Goal: Task Accomplishment & Management: Manage account settings

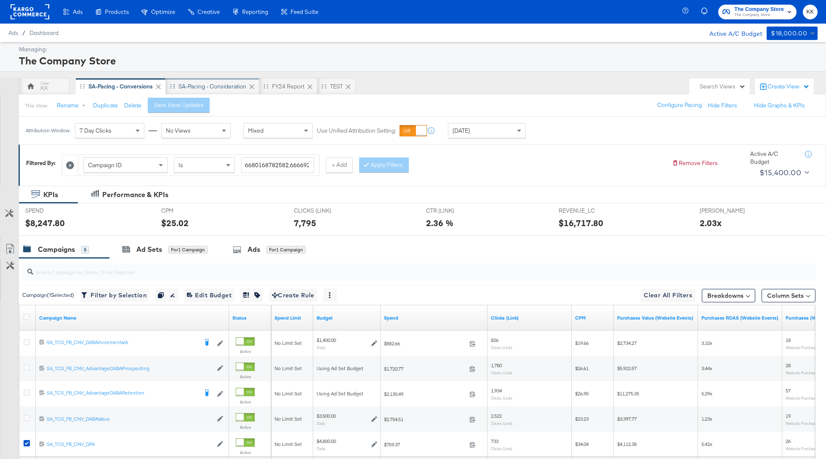
click at [208, 82] on div "SA-Pacing - Consideration" at bounding box center [213, 86] width 94 height 17
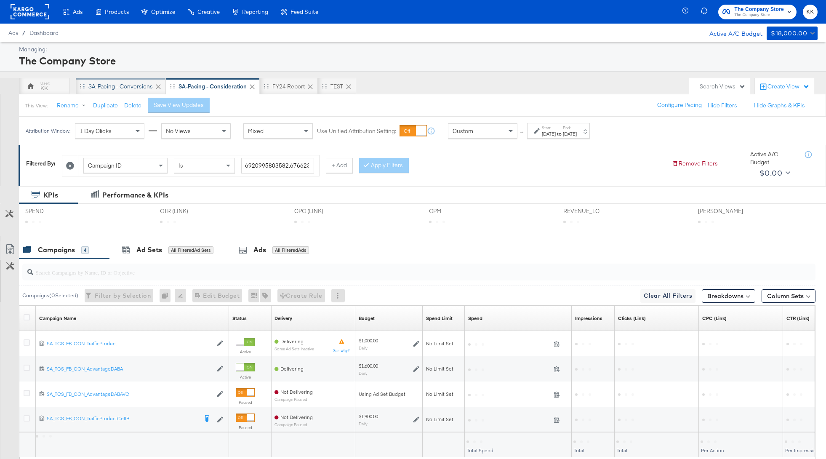
click at [121, 86] on div "SA-Pacing - Conversions" at bounding box center [120, 87] width 64 height 8
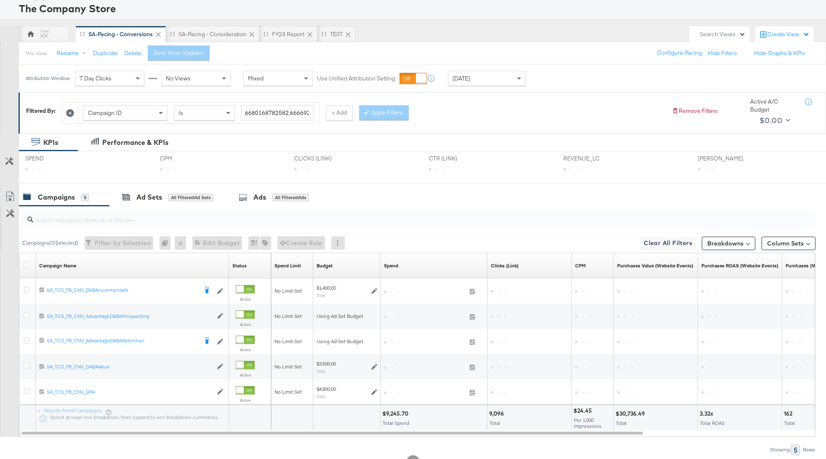
scroll to position [84, 0]
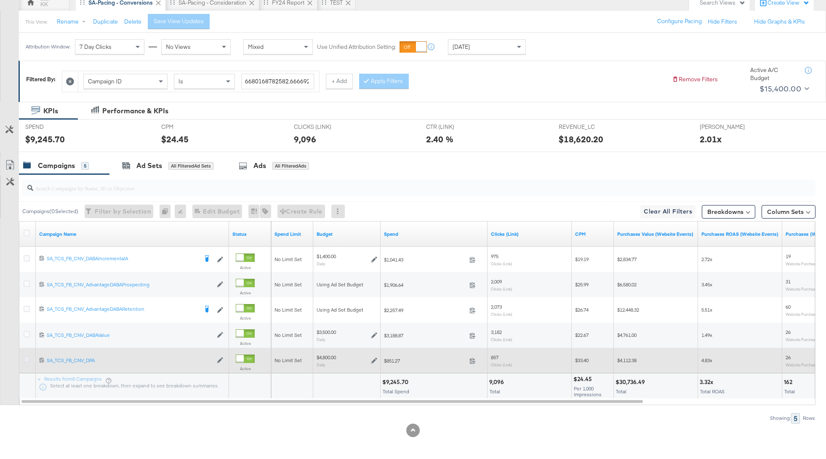
click at [26, 358] on icon at bounding box center [27, 359] width 6 height 6
click at [0, 0] on input "checkbox" at bounding box center [0, 0] width 0 height 0
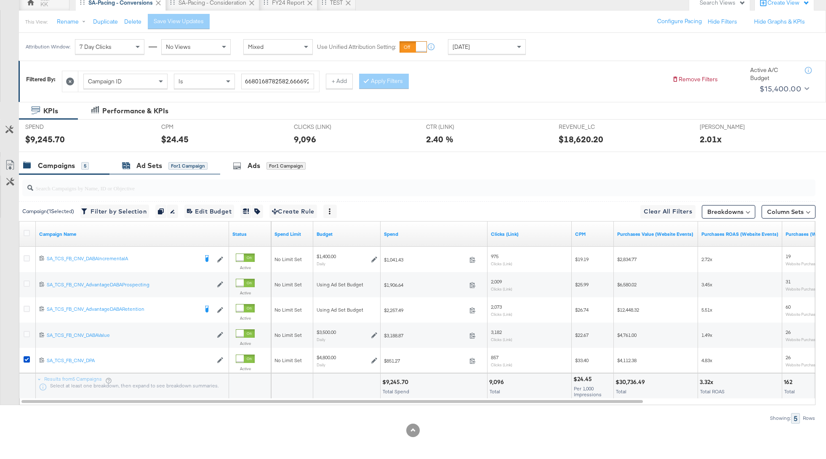
click at [188, 168] on div "for 1 Campaign" at bounding box center [187, 166] width 39 height 8
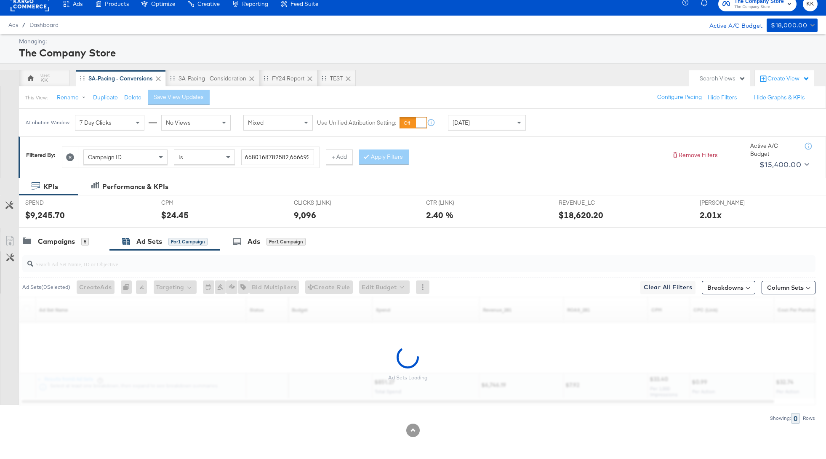
scroll to position [33, 0]
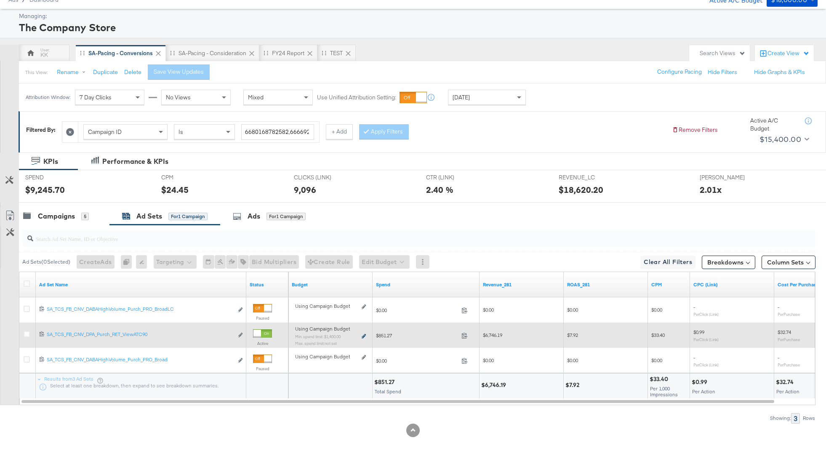
click at [365, 335] on icon at bounding box center [364, 336] width 4 height 5
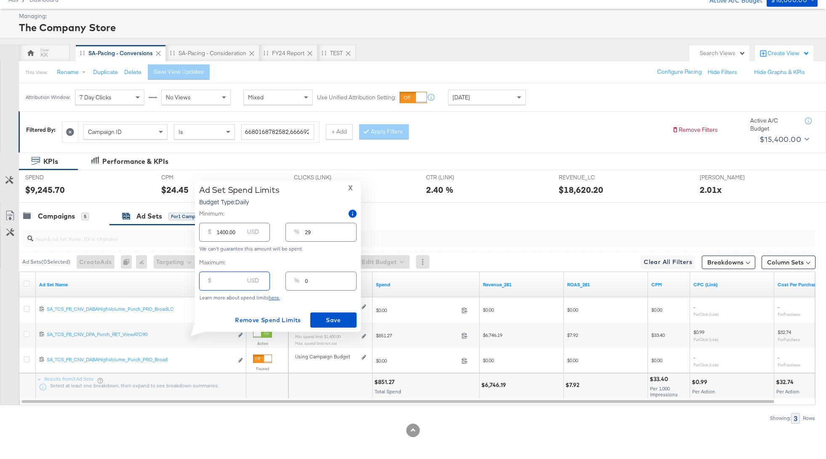
click at [218, 280] on input "number" at bounding box center [230, 278] width 27 height 18
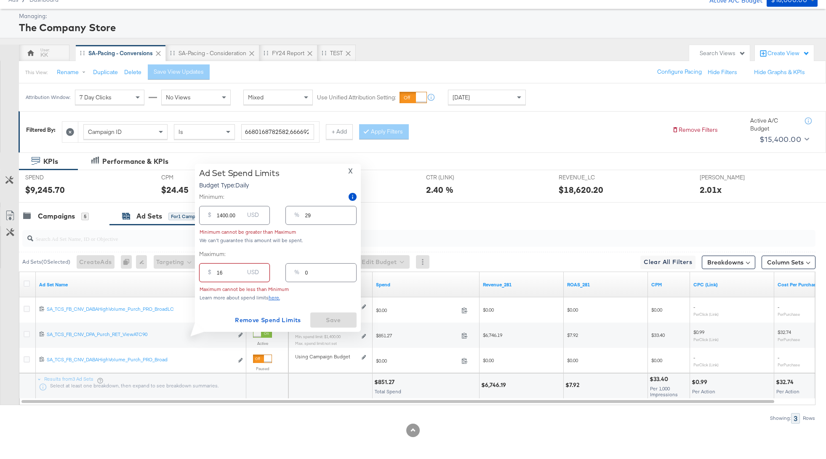
type input "160"
type input "3"
type input "1600"
type input "33"
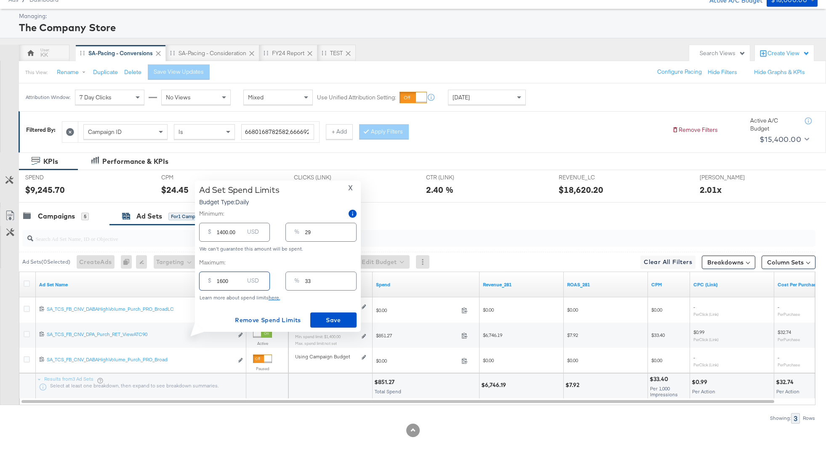
type input "1600.00"
click at [219, 232] on input "1400.00" at bounding box center [230, 229] width 27 height 18
type input "140.00"
type input "3"
type input "10.00"
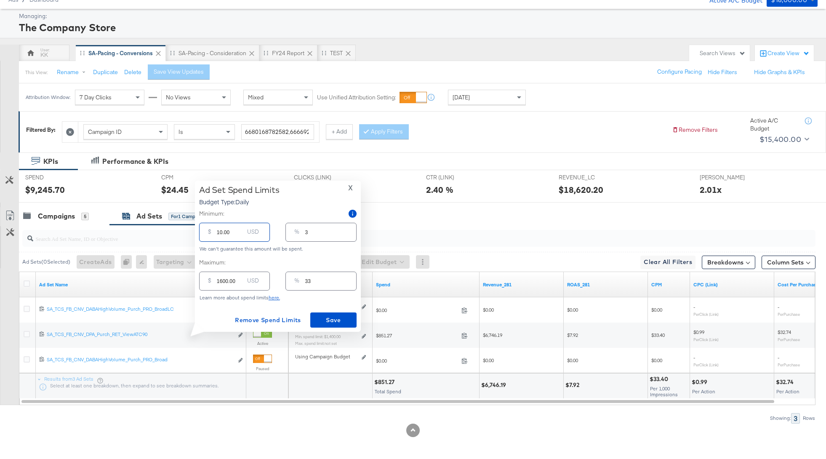
type input "0"
type input "120.00"
type input "3"
type input "1200.00"
type input "25"
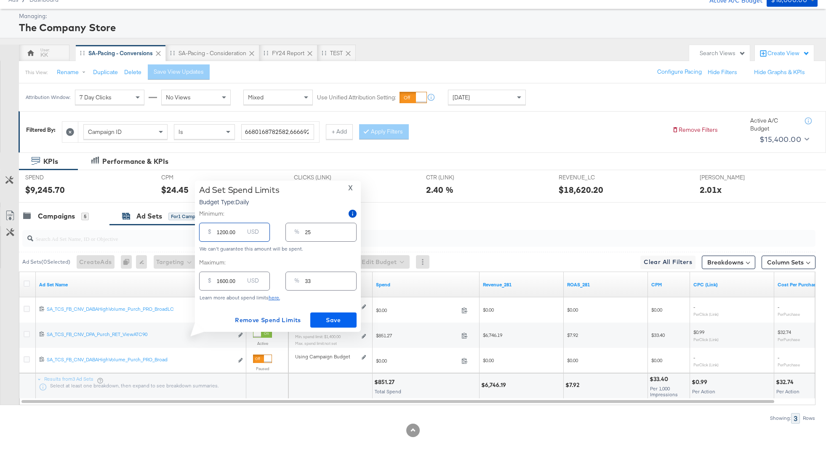
type input "1200.00"
click at [341, 323] on span "Save" at bounding box center [334, 320] width 40 height 11
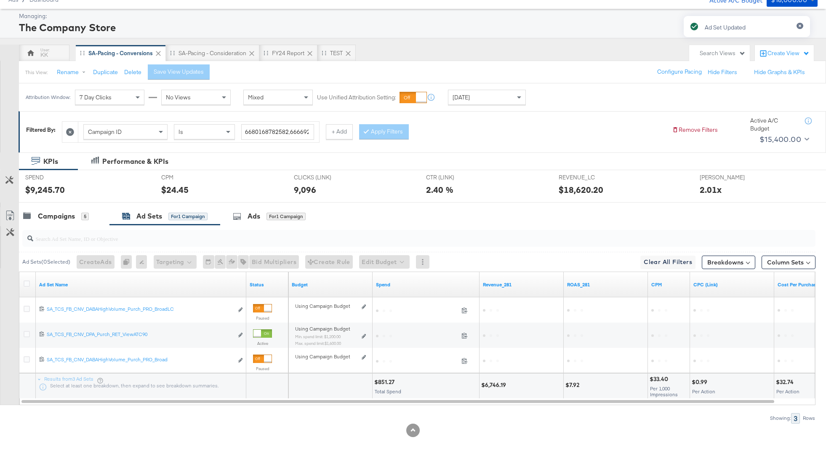
click at [56, 225] on div at bounding box center [417, 238] width 797 height 27
click at [56, 214] on div "Campaigns" at bounding box center [56, 216] width 37 height 10
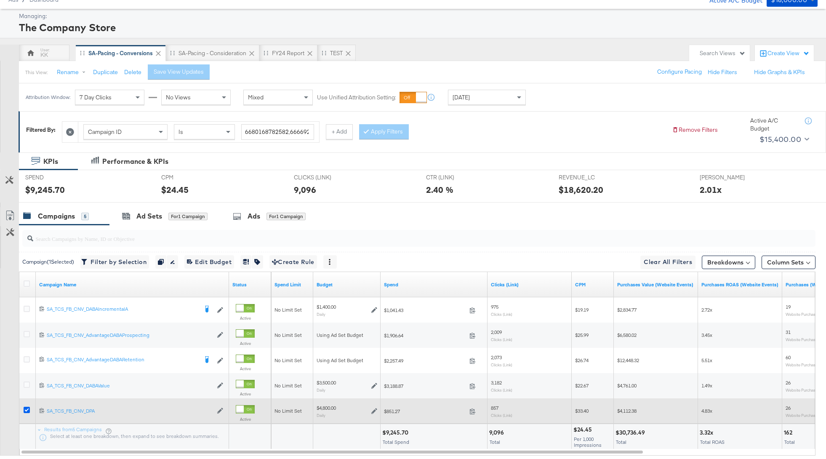
click at [27, 409] on icon at bounding box center [27, 410] width 6 height 6
click at [0, 0] on input "checkbox" at bounding box center [0, 0] width 0 height 0
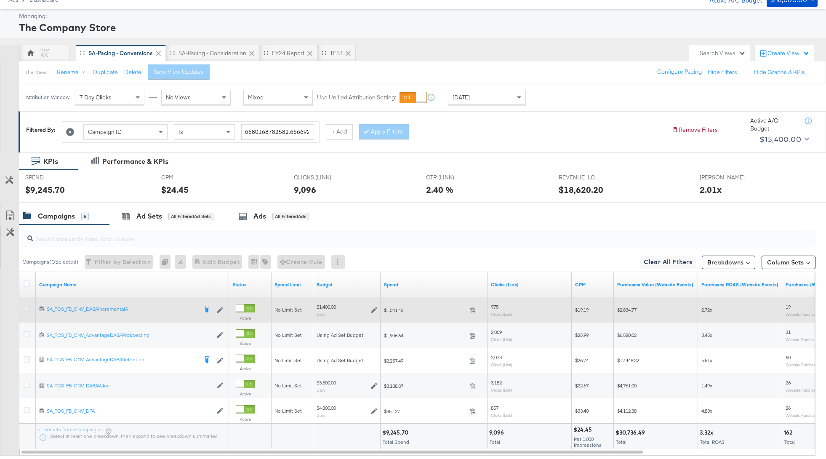
click at [25, 310] on icon at bounding box center [27, 309] width 6 height 6
click at [0, 0] on input "checkbox" at bounding box center [0, 0] width 0 height 0
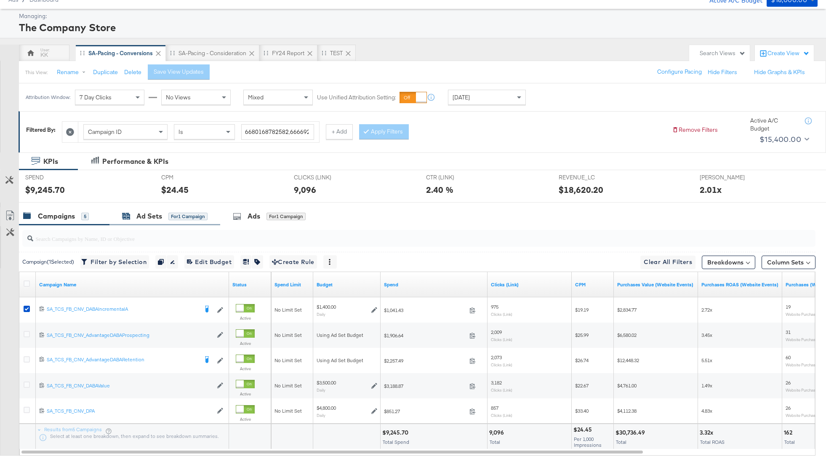
click at [163, 211] on div "Ad Sets for 1 Campaign" at bounding box center [165, 216] width 86 height 10
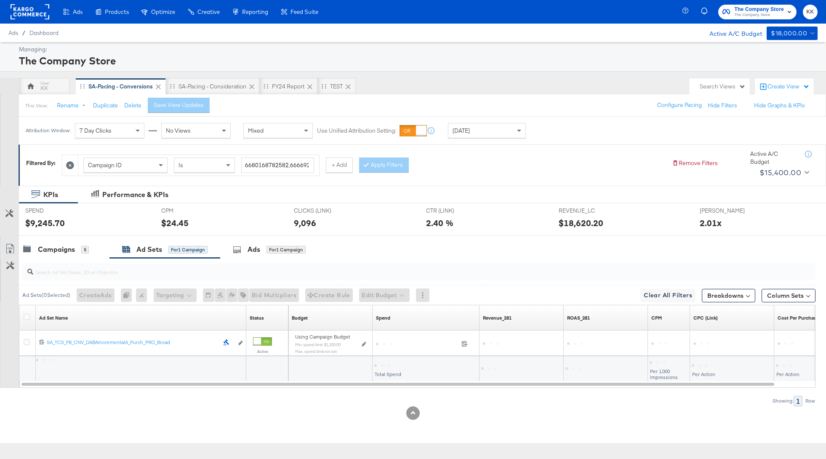
scroll to position [0, 0]
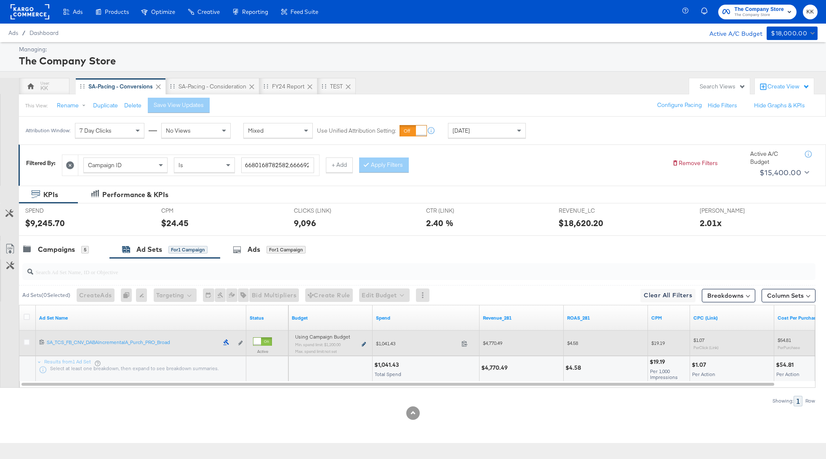
click at [363, 342] on icon at bounding box center [364, 344] width 4 height 5
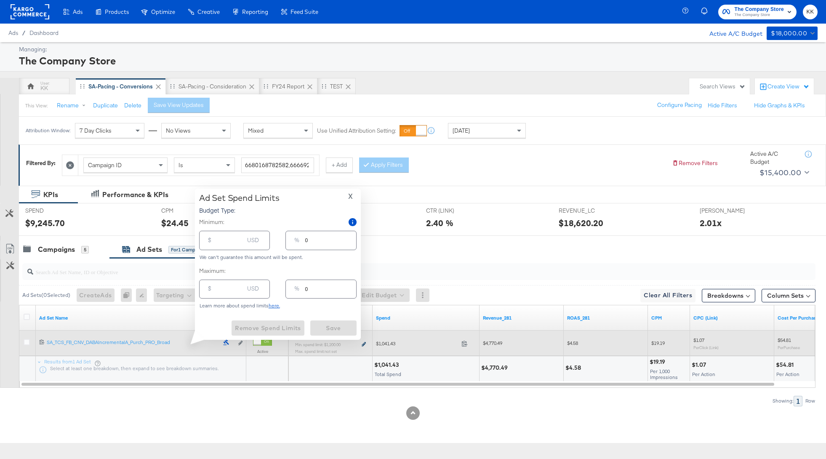
type input "1200.00"
type input "86"
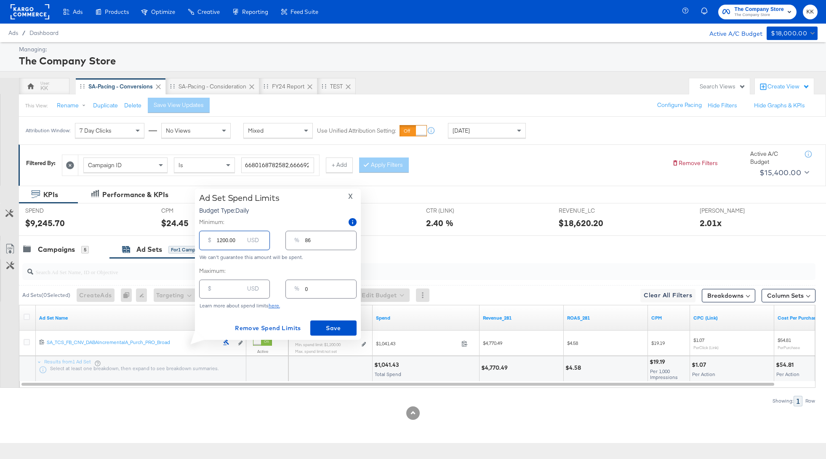
click at [222, 242] on input "1200.00" at bounding box center [230, 237] width 27 height 18
type input "100.00"
type input "7"
type input "00.00"
type input "0"
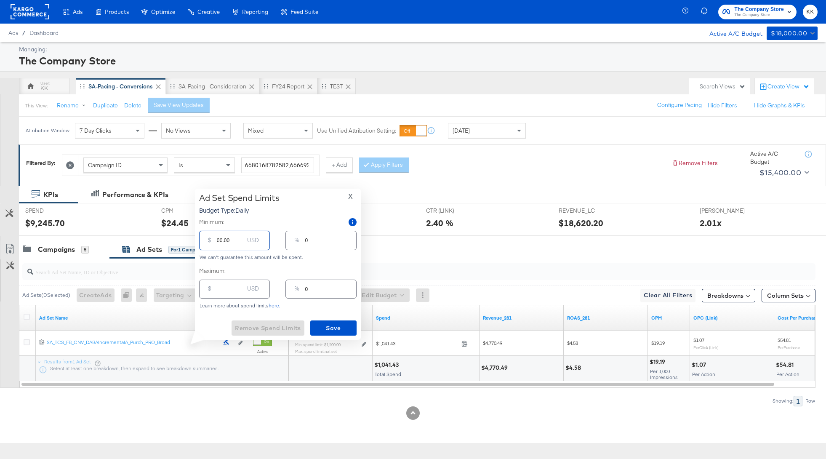
type input "800.00"
type input "57"
type input "00.00"
type input "0"
type input "700.00"
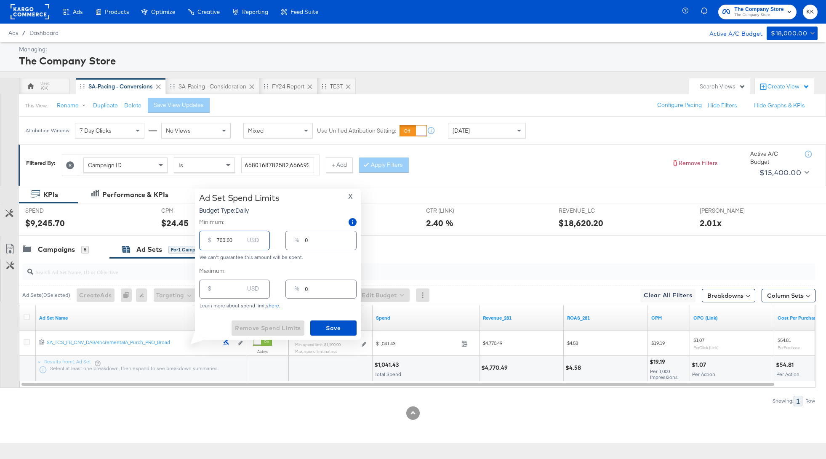
type input "50"
type input "00.00"
type input "0"
type input "700.00"
type input "50"
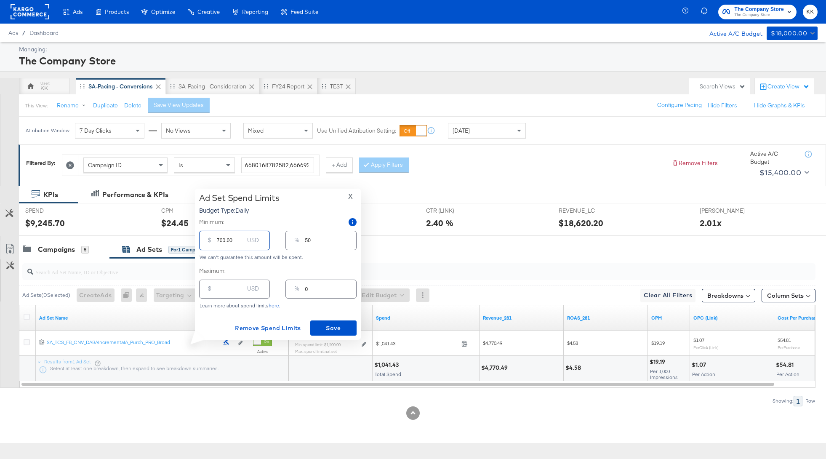
type input "700.00"
click at [213, 300] on div "Minimum: $ 700.00 USD % 50 We can't guarantee this amount will be spent. Maximu…" at bounding box center [278, 263] width 158 height 91
click at [216, 293] on div "$ USD" at bounding box center [234, 289] width 71 height 19
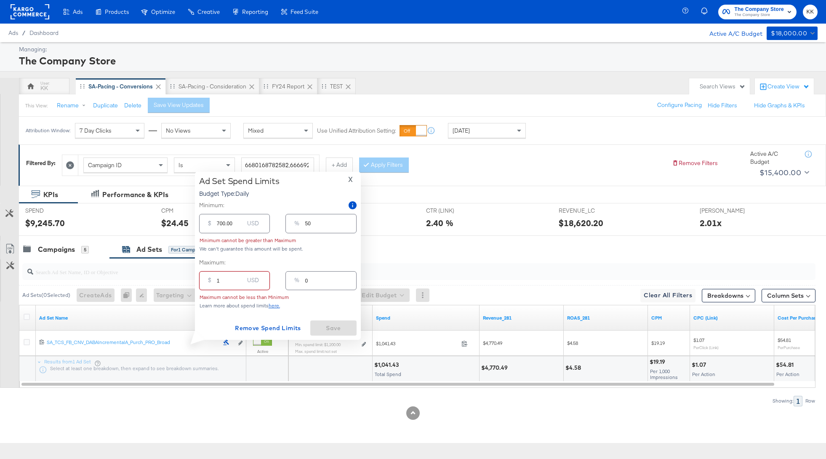
type input "15"
type input "1"
type input "150"
type input "11"
type input "1500"
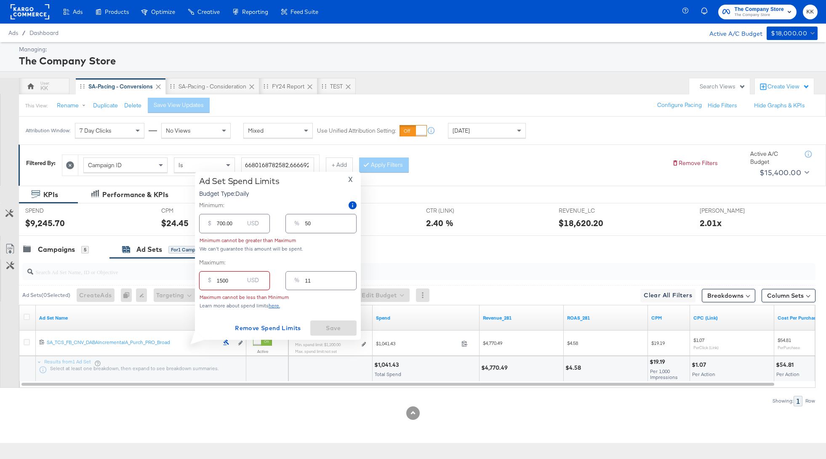
type input "107"
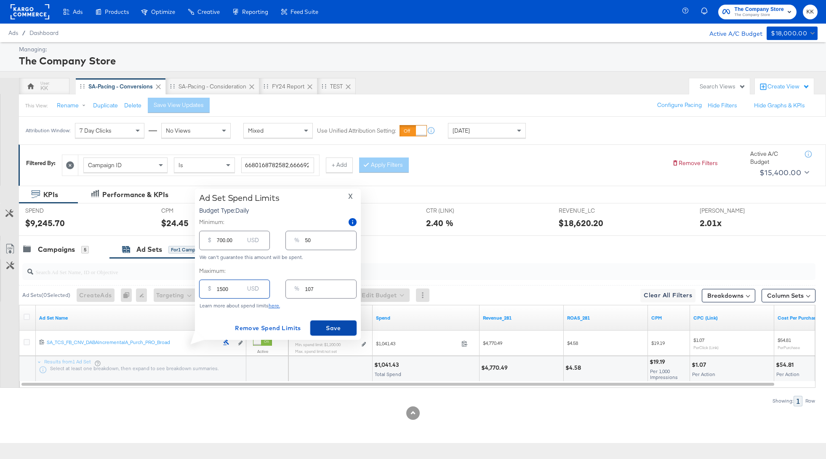
type input "1500.00"
click at [350, 328] on span "Save" at bounding box center [334, 328] width 40 height 11
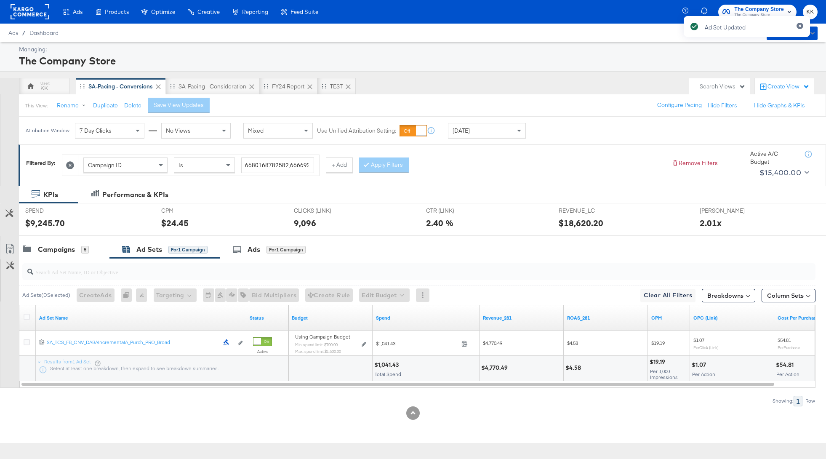
click at [65, 234] on div "SPEND SPEND $9,245.70" at bounding box center [87, 219] width 136 height 32
click at [65, 247] on div "Campaigns" at bounding box center [56, 250] width 37 height 10
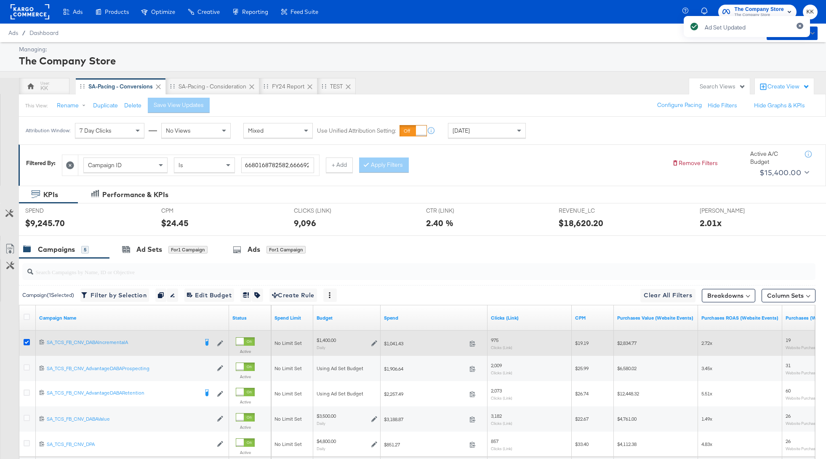
click at [28, 343] on icon at bounding box center [27, 342] width 6 height 6
click at [0, 0] on input "checkbox" at bounding box center [0, 0] width 0 height 0
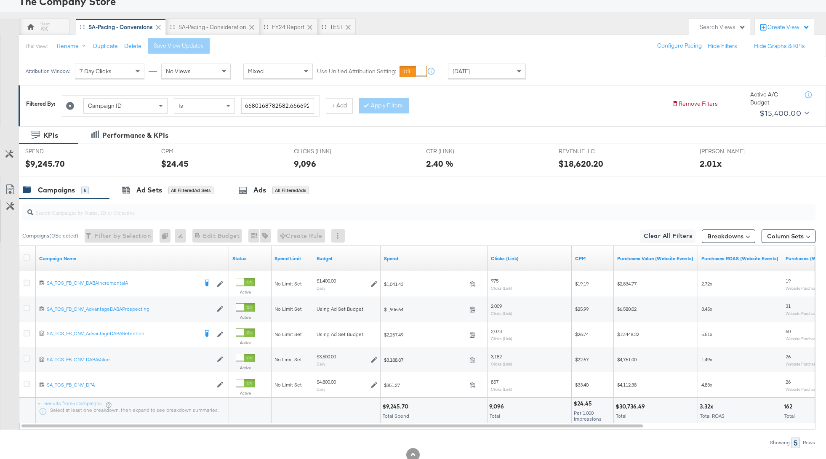
scroll to position [57, 0]
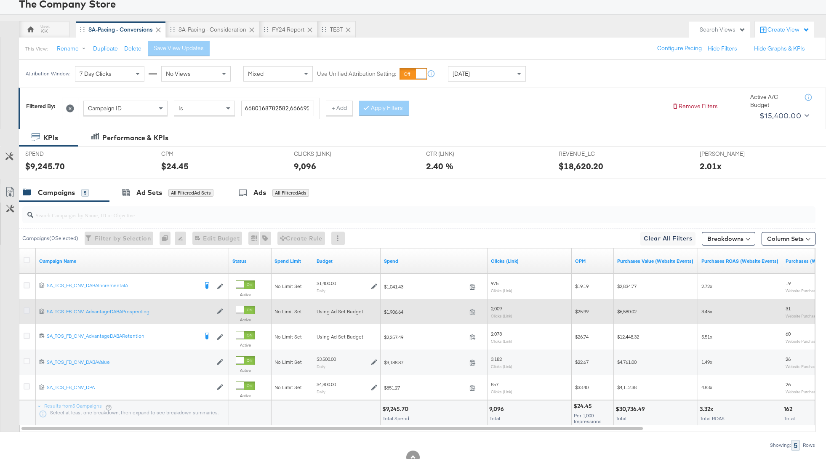
click at [24, 310] on icon at bounding box center [27, 310] width 6 height 6
click at [0, 0] on input "checkbox" at bounding box center [0, 0] width 0 height 0
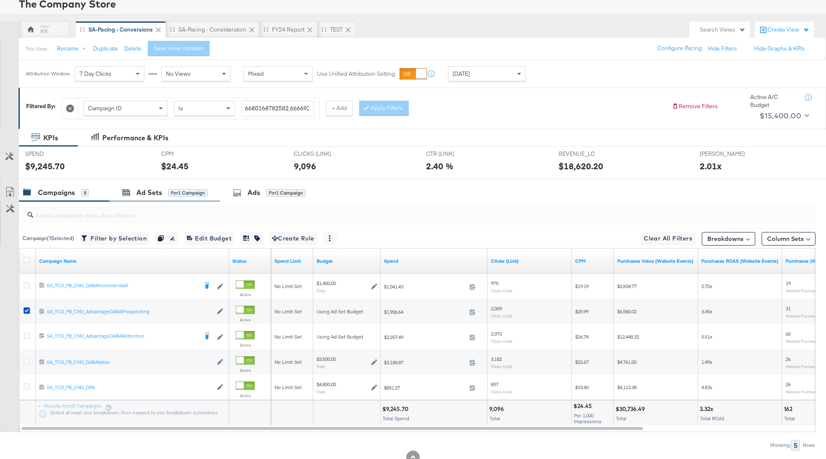
click at [150, 198] on div "Ad Sets for 1 Campaign" at bounding box center [165, 193] width 111 height 18
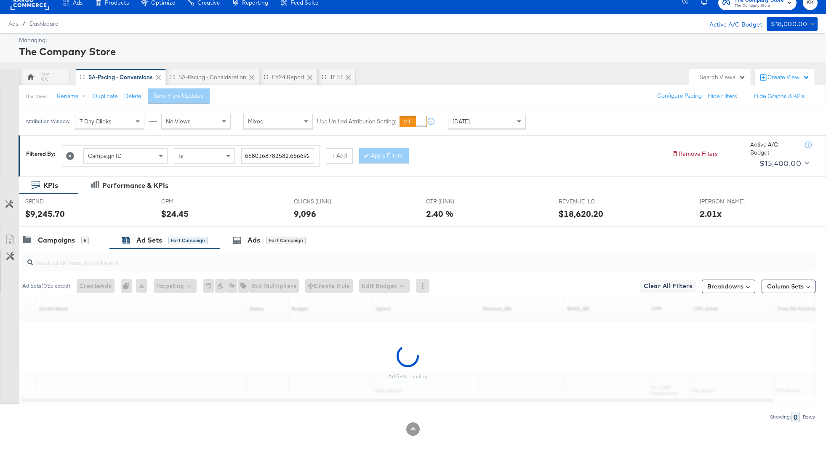
scroll to position [0, 0]
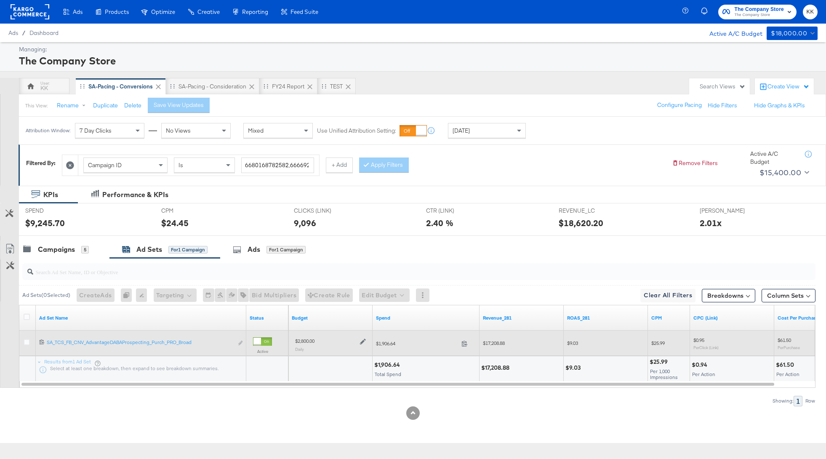
click at [361, 341] on icon at bounding box center [363, 342] width 6 height 6
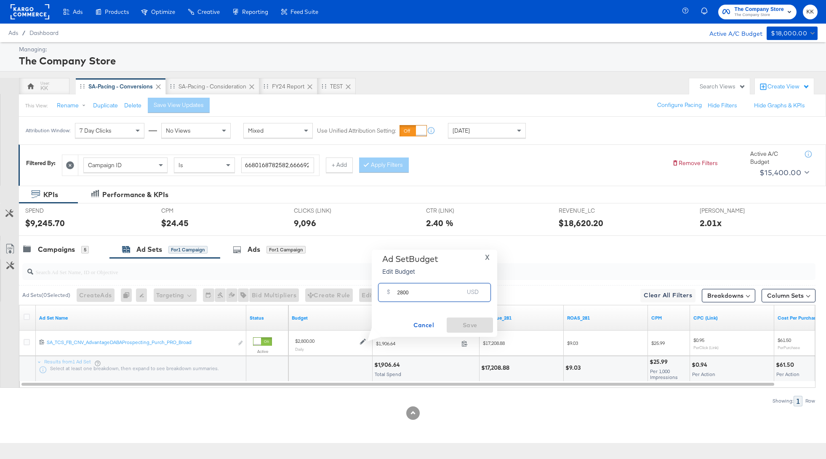
drag, startPoint x: 404, startPoint y: 292, endPoint x: 396, endPoint y: 292, distance: 7.6
click at [396, 292] on div "$ 2800 USD" at bounding box center [434, 292] width 113 height 19
type input "3200"
click at [484, 326] on span "Save" at bounding box center [470, 325] width 40 height 11
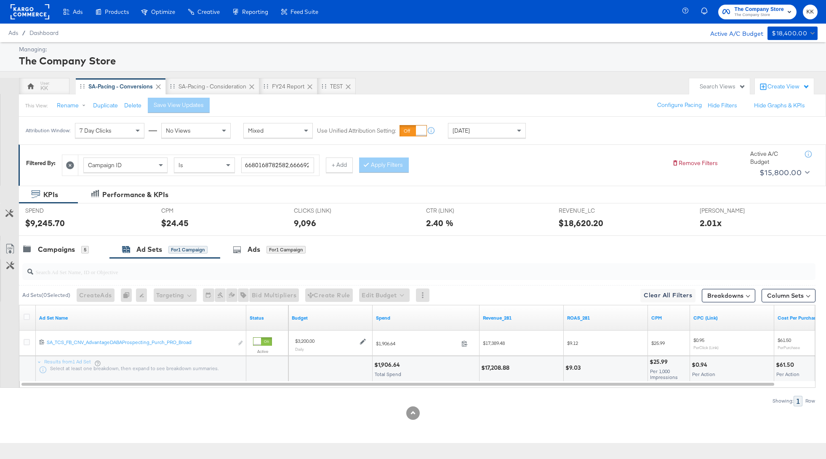
click at [80, 258] on div at bounding box center [417, 271] width 797 height 27
click at [64, 252] on div "Campaigns" at bounding box center [56, 250] width 37 height 10
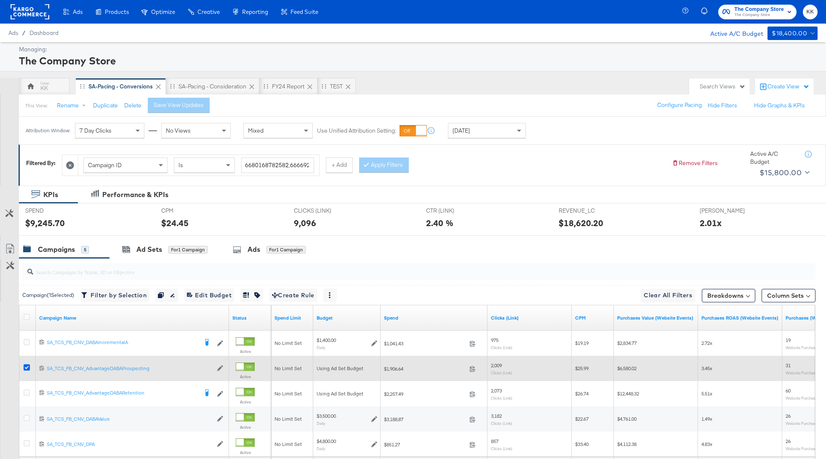
click at [26, 365] on icon at bounding box center [27, 367] width 6 height 6
click at [0, 0] on input "checkbox" at bounding box center [0, 0] width 0 height 0
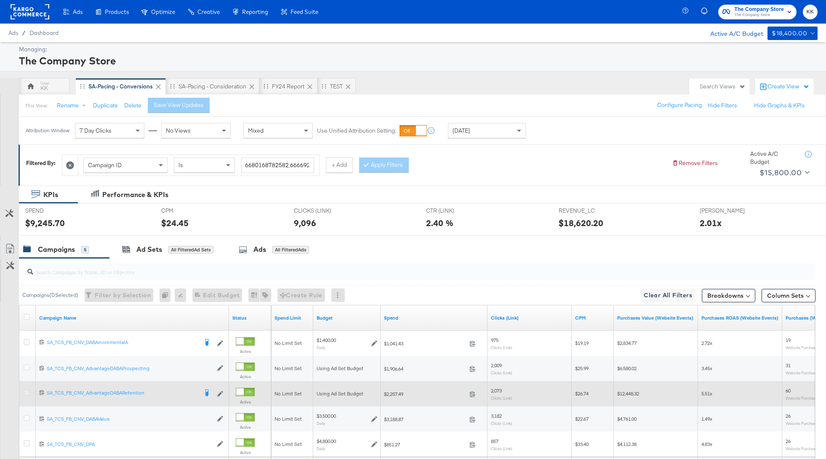
click at [26, 390] on icon at bounding box center [27, 393] width 6 height 6
click at [0, 0] on input "checkbox" at bounding box center [0, 0] width 0 height 0
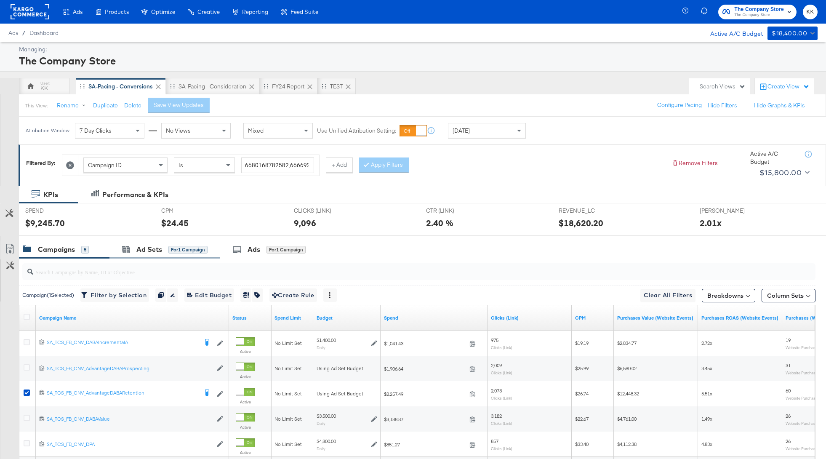
click at [165, 242] on div "Ad Sets for 1 Campaign" at bounding box center [165, 250] width 111 height 18
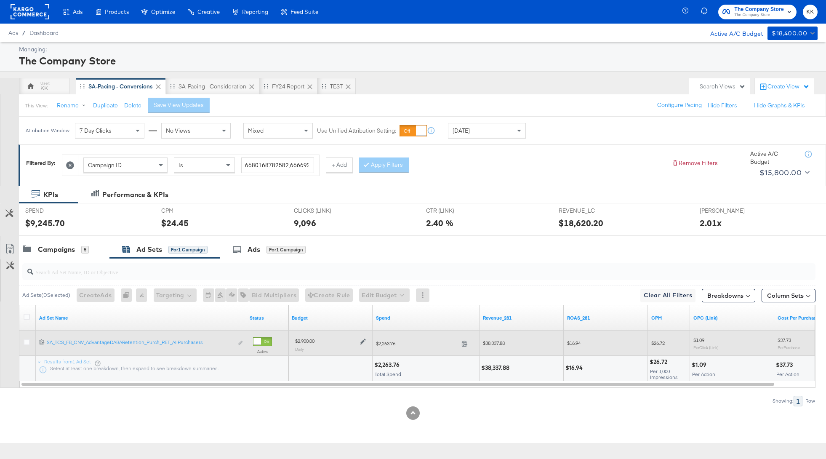
click at [363, 343] on icon at bounding box center [363, 342] width 6 height 6
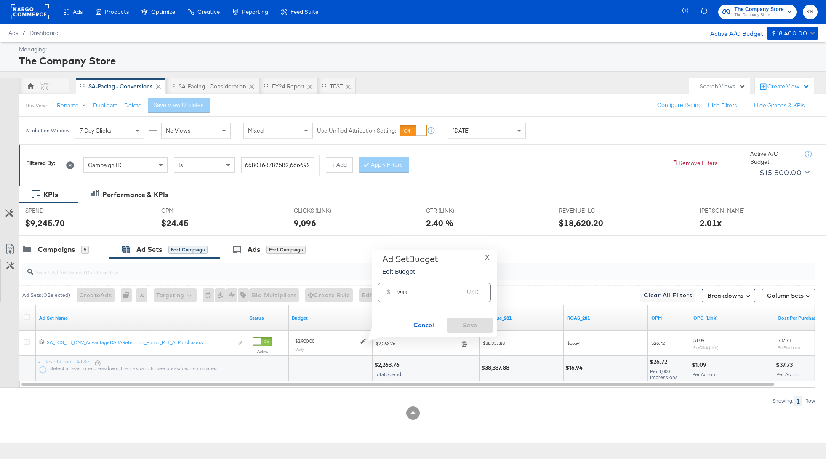
click at [486, 255] on span "X" at bounding box center [487, 257] width 5 height 12
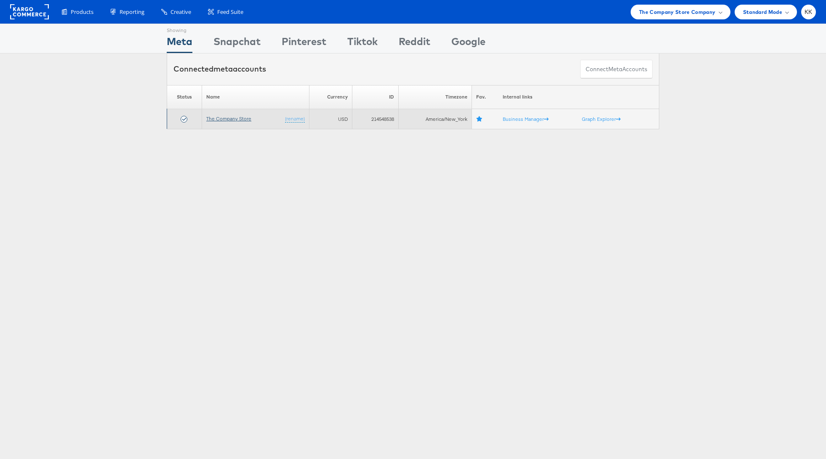
click at [232, 115] on link "The Company Store" at bounding box center [228, 118] width 45 height 6
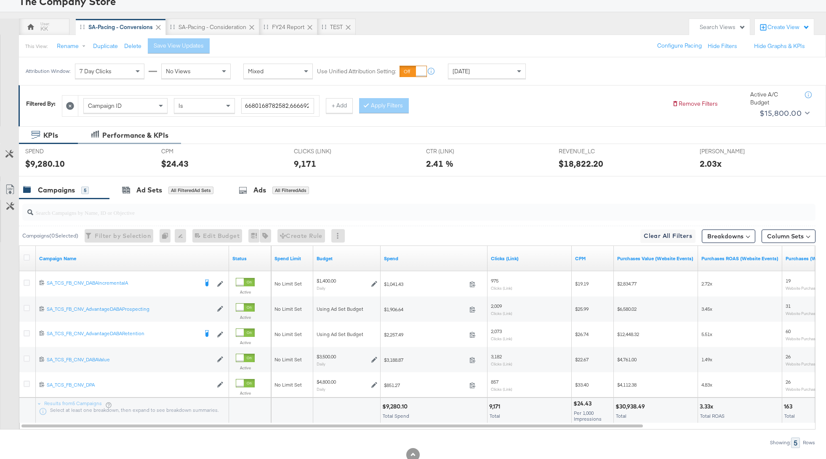
scroll to position [84, 0]
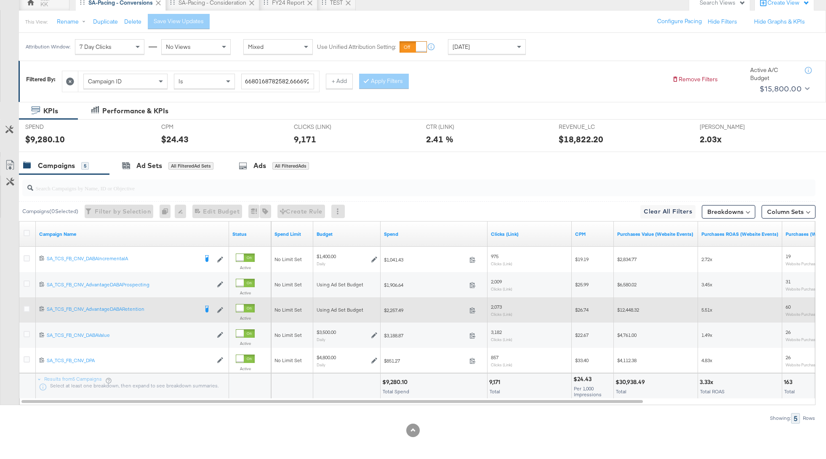
click at [26, 303] on div at bounding box center [28, 309] width 16 height 15
click at [26, 304] on div at bounding box center [28, 309] width 16 height 15
click at [26, 307] on icon at bounding box center [27, 309] width 6 height 6
click at [0, 0] on input "checkbox" at bounding box center [0, 0] width 0 height 0
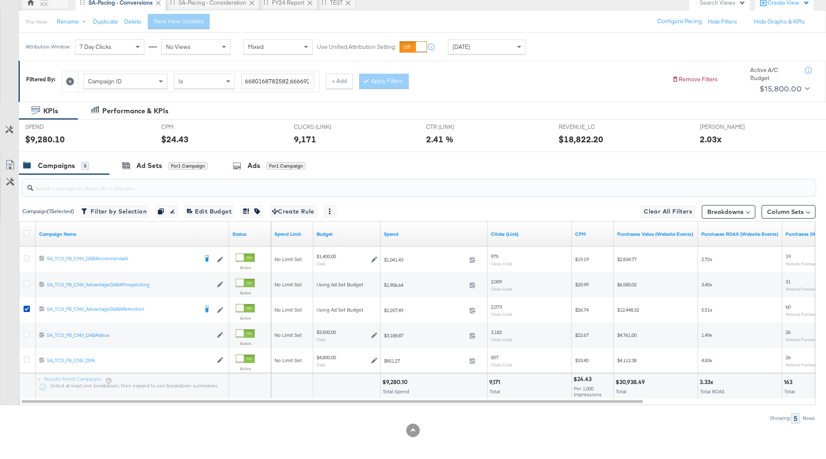
click at [139, 180] on input "search" at bounding box center [388, 184] width 710 height 16
click at [146, 171] on div "Ad Sets for 1 Campaign" at bounding box center [165, 166] width 111 height 18
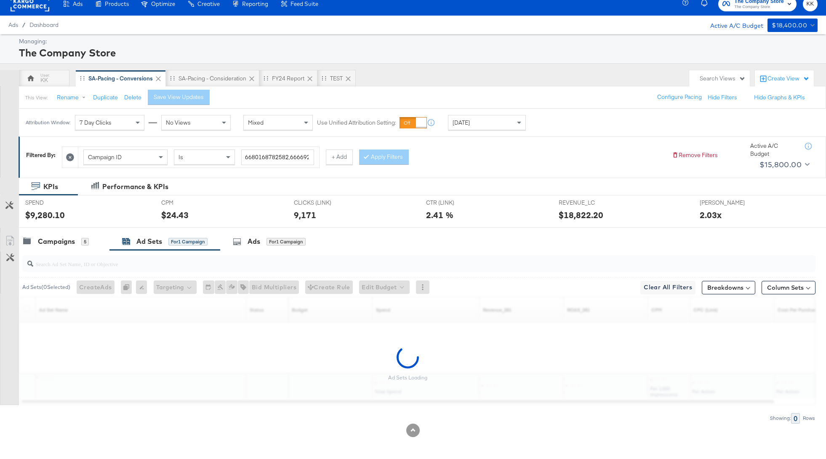
scroll to position [0, 0]
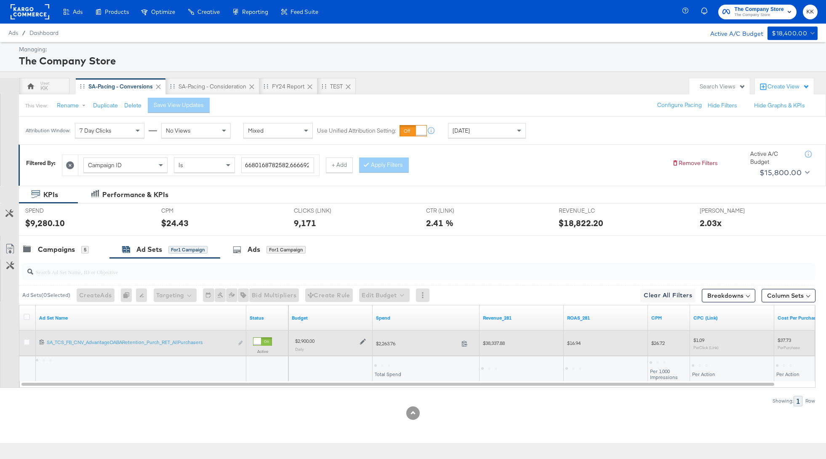
click at [363, 339] on icon at bounding box center [363, 342] width 6 height 6
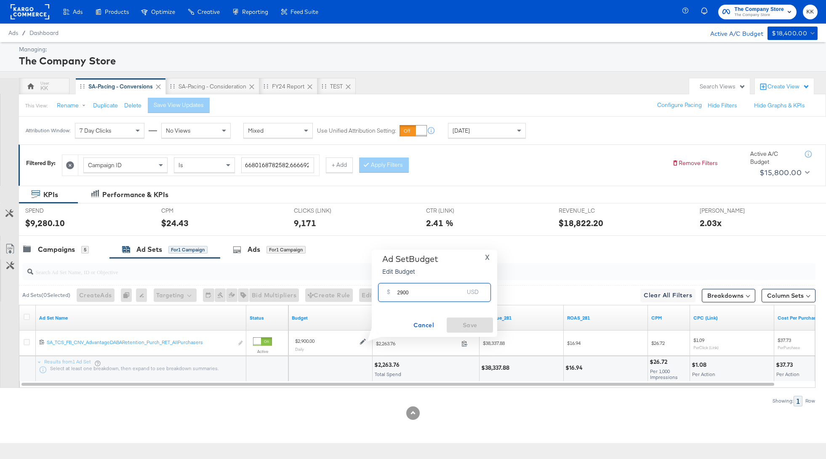
drag, startPoint x: 402, startPoint y: 293, endPoint x: 392, endPoint y: 293, distance: 10.1
click at [393, 293] on div "$ 2900 USD" at bounding box center [434, 292] width 113 height 19
type input "3300"
click at [471, 328] on span "Save" at bounding box center [470, 325] width 40 height 11
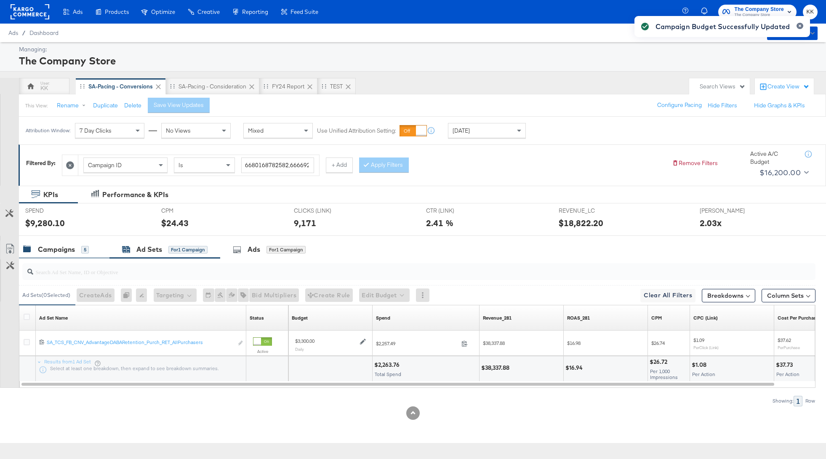
click at [60, 241] on div "Campaigns 5" at bounding box center [64, 250] width 91 height 18
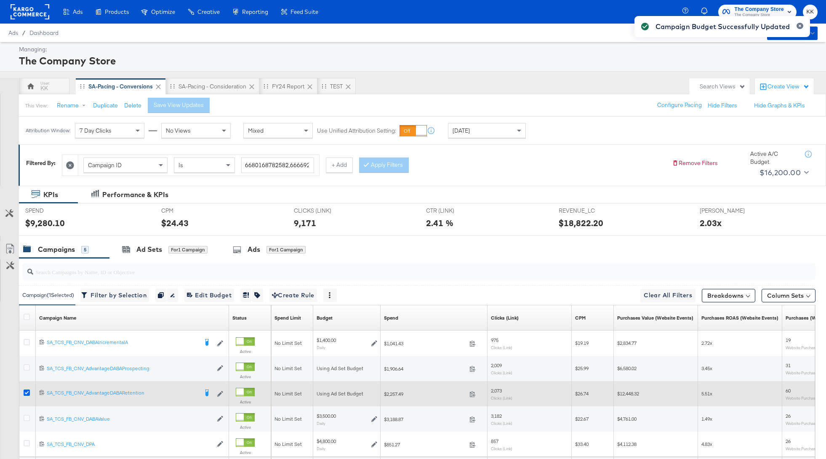
click at [27, 390] on icon at bounding box center [27, 393] width 6 height 6
click at [0, 0] on input "checkbox" at bounding box center [0, 0] width 0 height 0
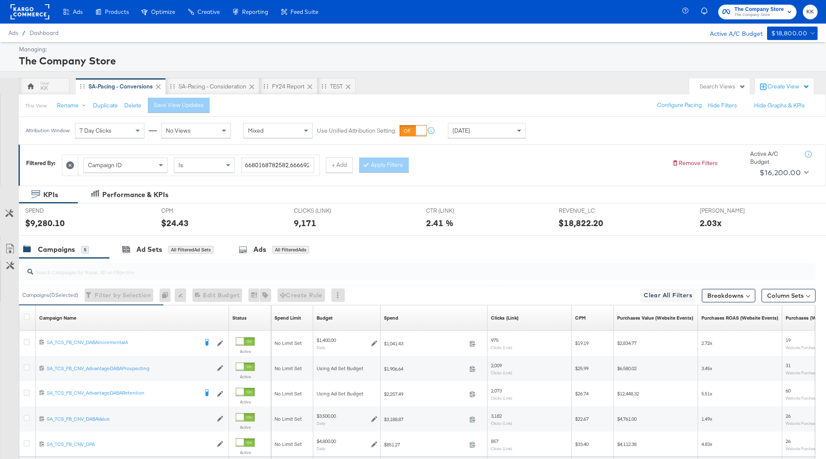
scroll to position [84, 0]
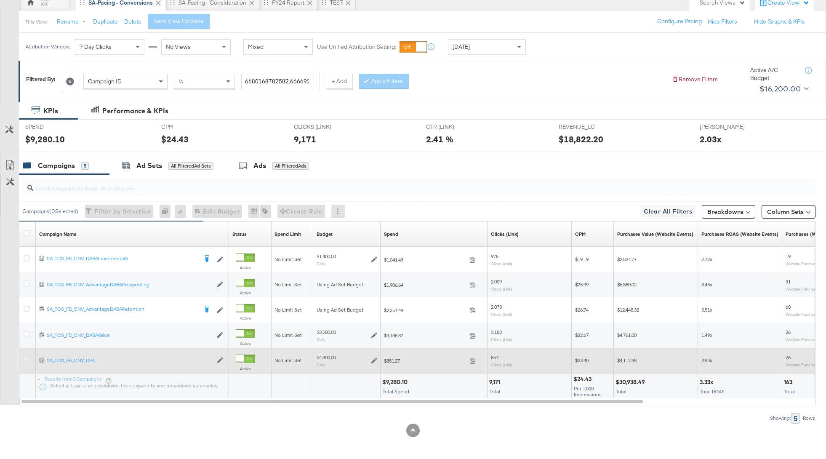
click at [24, 357] on icon at bounding box center [27, 359] width 6 height 6
click at [0, 0] on input "checkbox" at bounding box center [0, 0] width 0 height 0
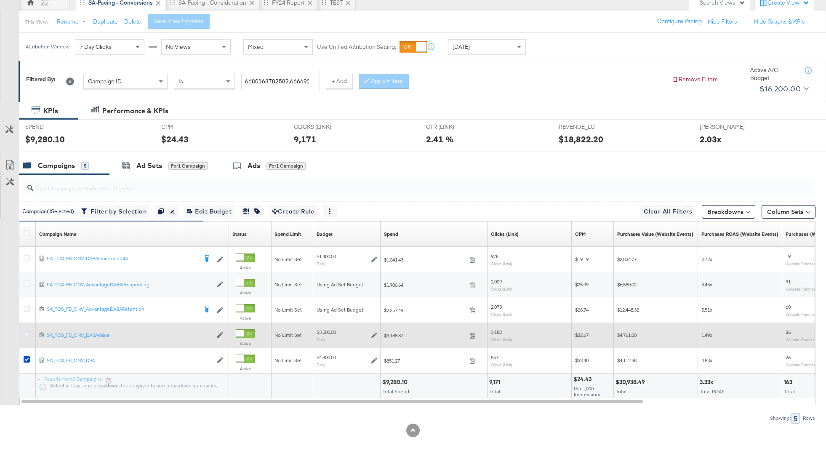
click at [25, 332] on icon at bounding box center [27, 334] width 6 height 6
click at [0, 0] on input "checkbox" at bounding box center [0, 0] width 0 height 0
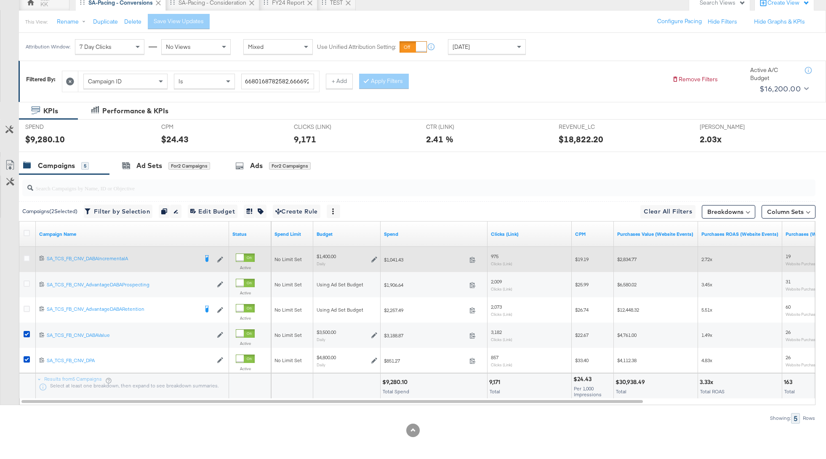
click at [28, 252] on div at bounding box center [28, 259] width 16 height 15
click at [28, 256] on icon at bounding box center [27, 258] width 6 height 6
click at [0, 0] on input "checkbox" at bounding box center [0, 0] width 0 height 0
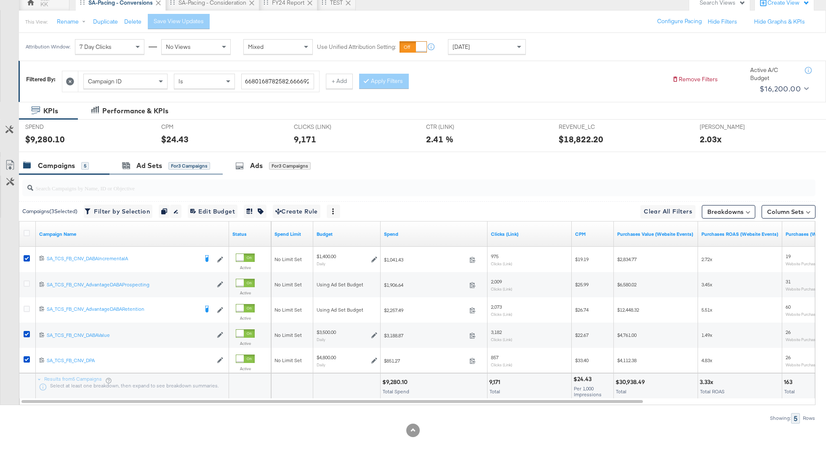
click at [151, 173] on div "Ad Sets for 3 Campaigns" at bounding box center [166, 166] width 113 height 18
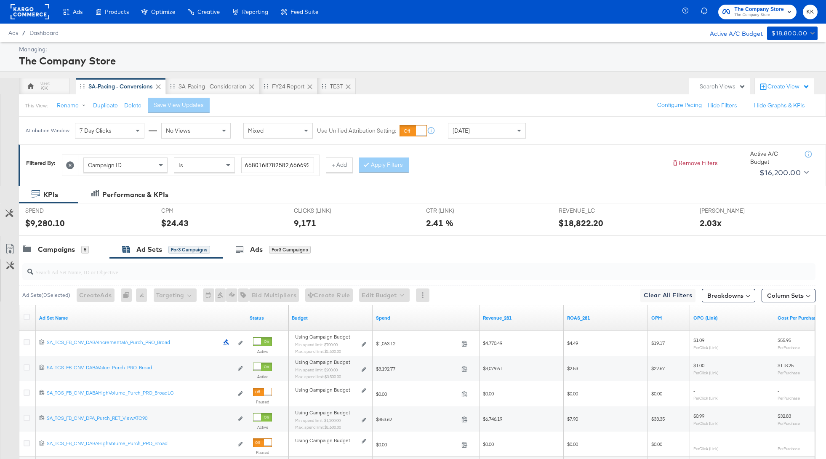
click at [383, 312] on div "Spend" at bounding box center [426, 317] width 107 height 13
click at [386, 315] on link "Spend" at bounding box center [426, 318] width 100 height 7
